Goal: Find specific page/section: Find specific page/section

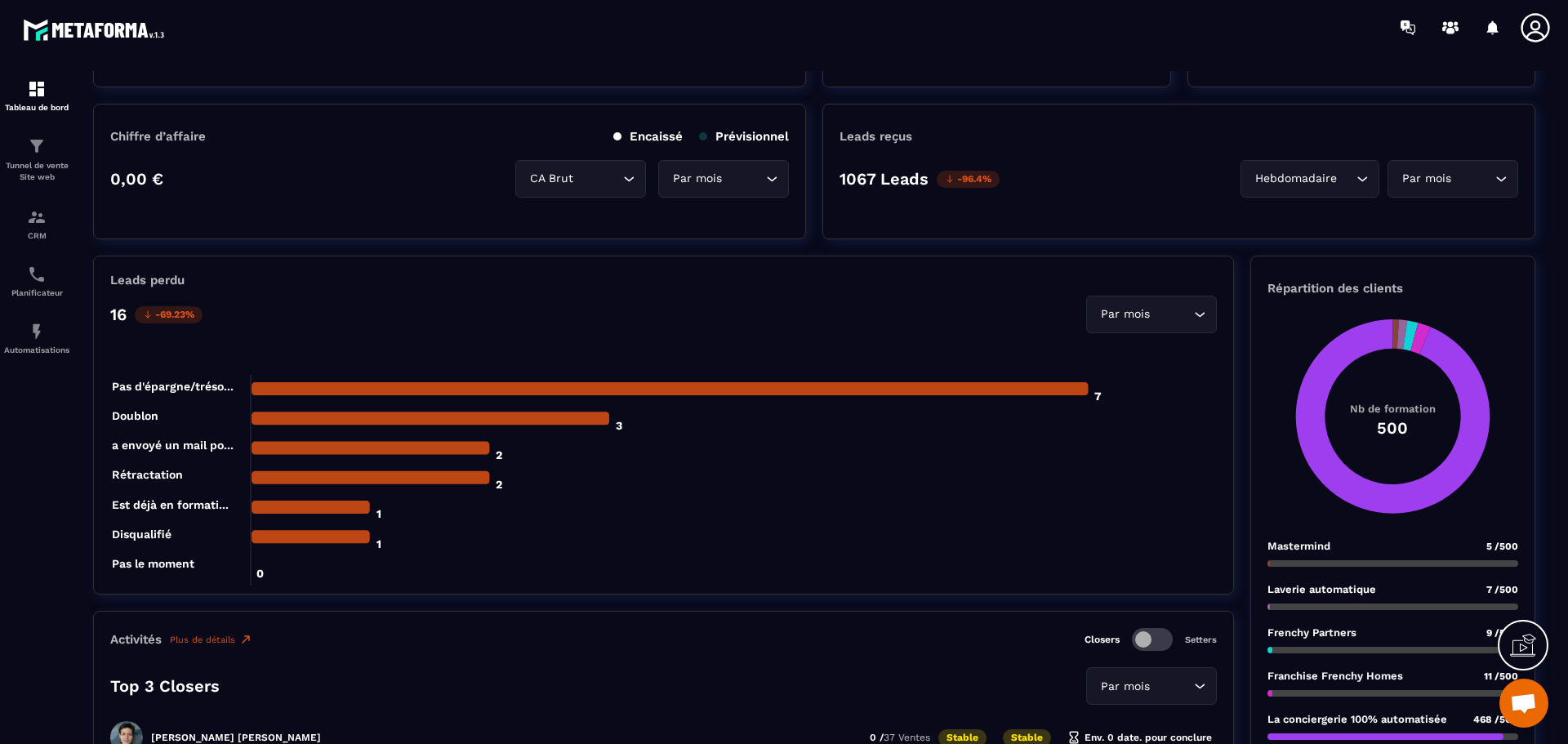
scroll to position [327, 0]
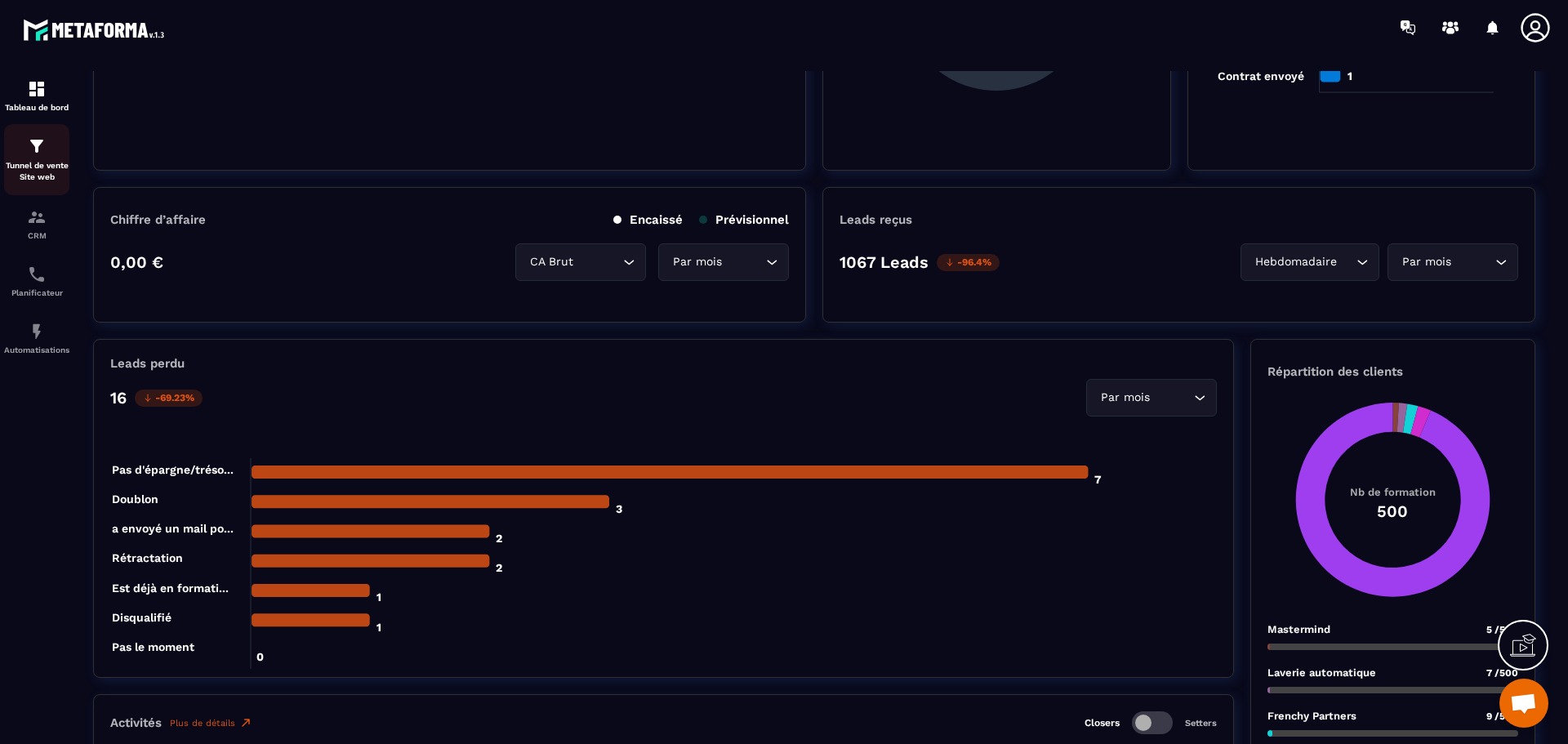
click at [21, 158] on div "Tunnel de vente Site web" at bounding box center [36, 159] width 66 height 46
click at [36, 217] on img at bounding box center [37, 218] width 20 height 20
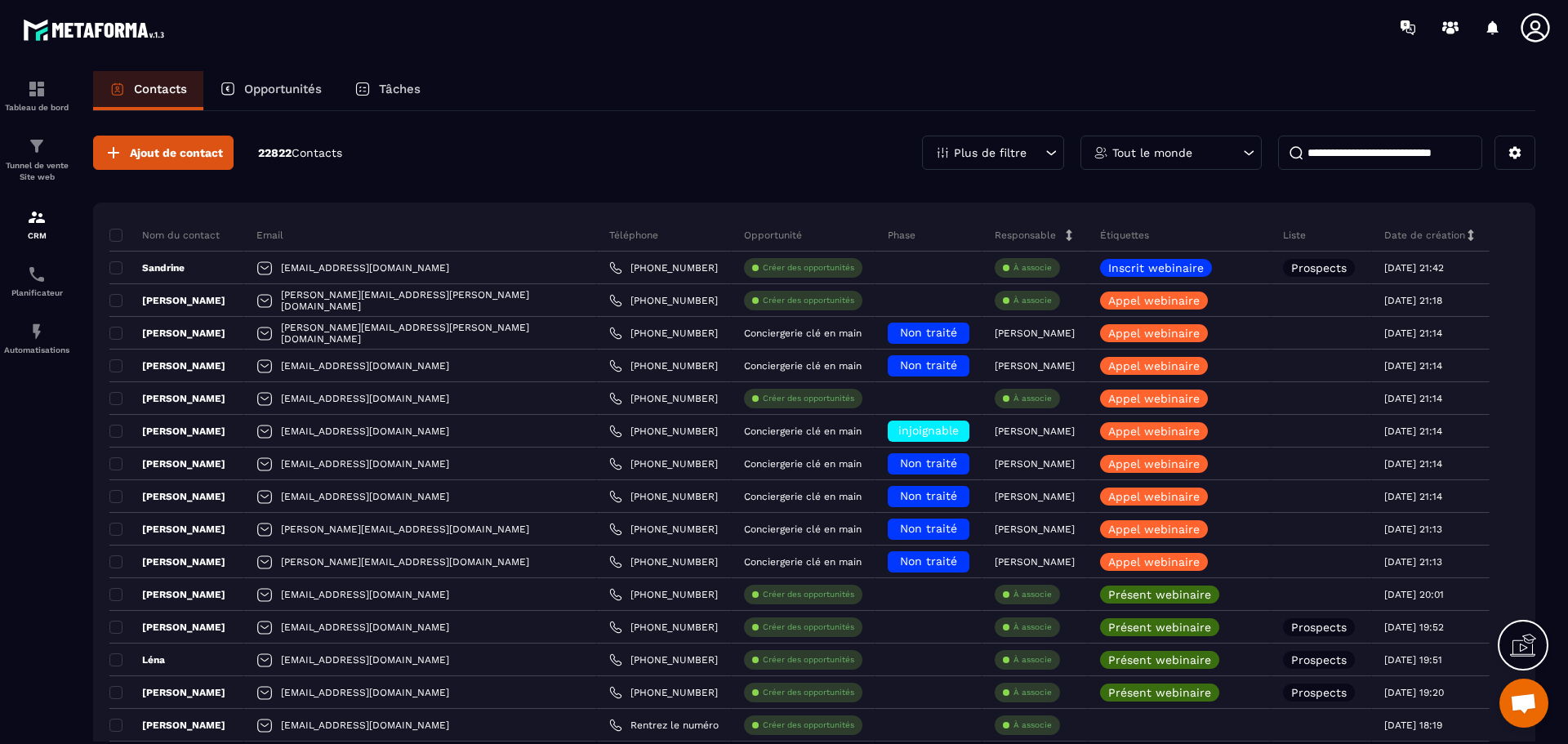
click at [400, 86] on p "Tâches" at bounding box center [400, 89] width 42 height 15
